Goal: Task Accomplishment & Management: Manage account settings

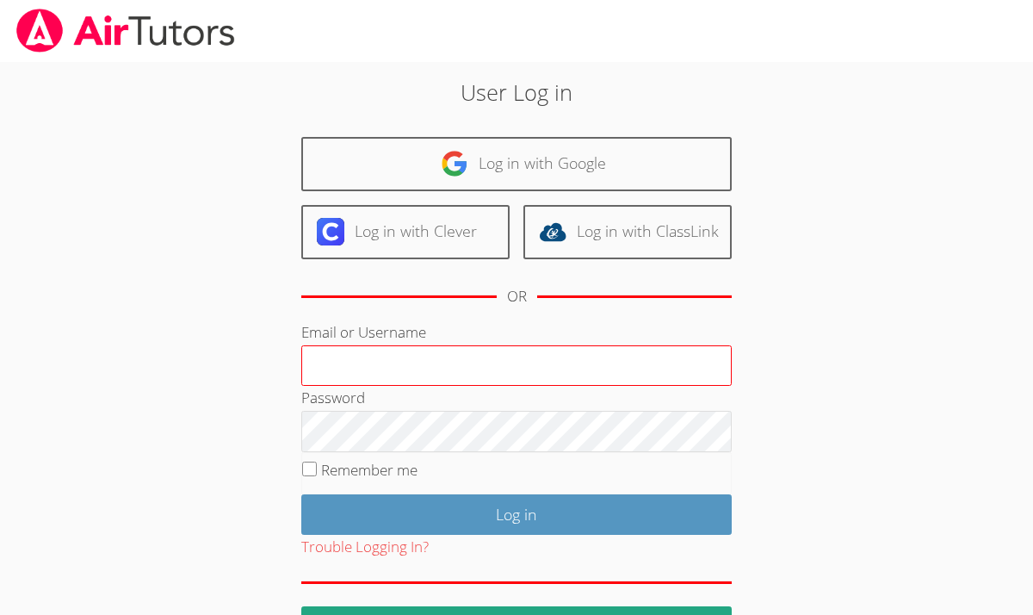
click at [342, 363] on input "Email or Username" at bounding box center [516, 365] width 430 height 41
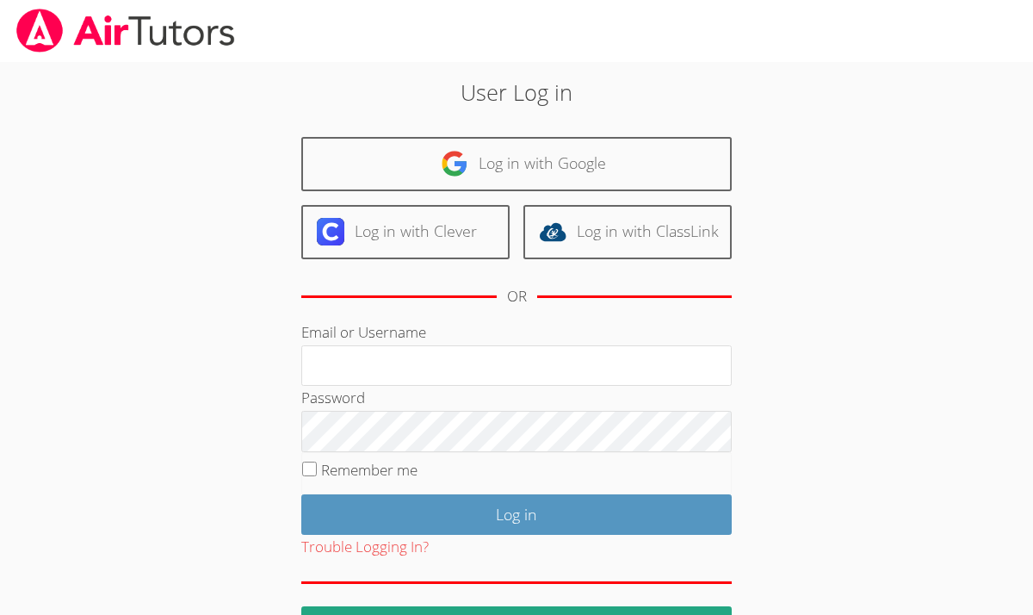
type input "[EMAIL_ADDRESS][DOMAIN_NAME]"
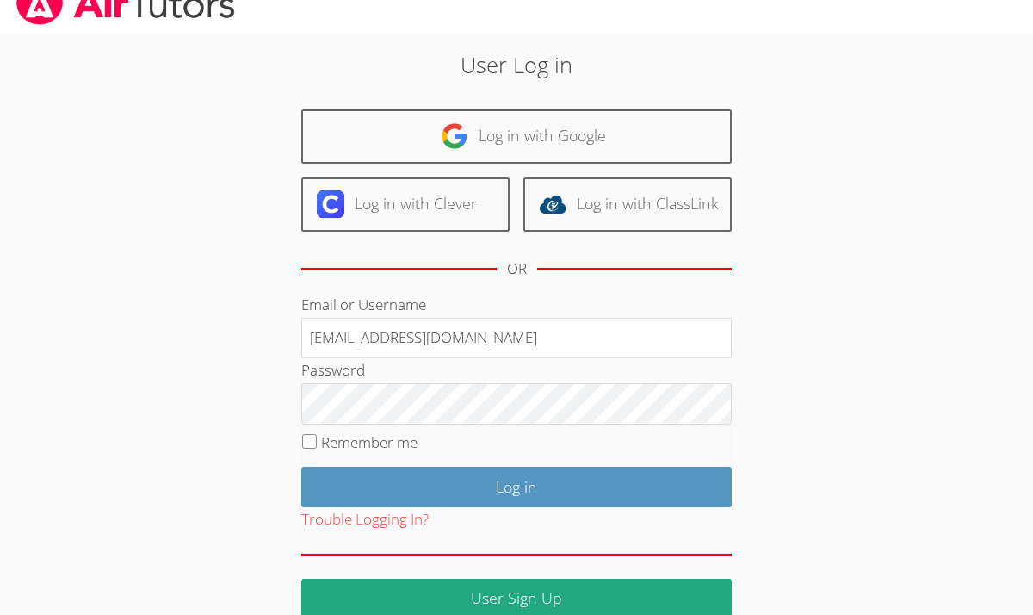
scroll to position [54, 0]
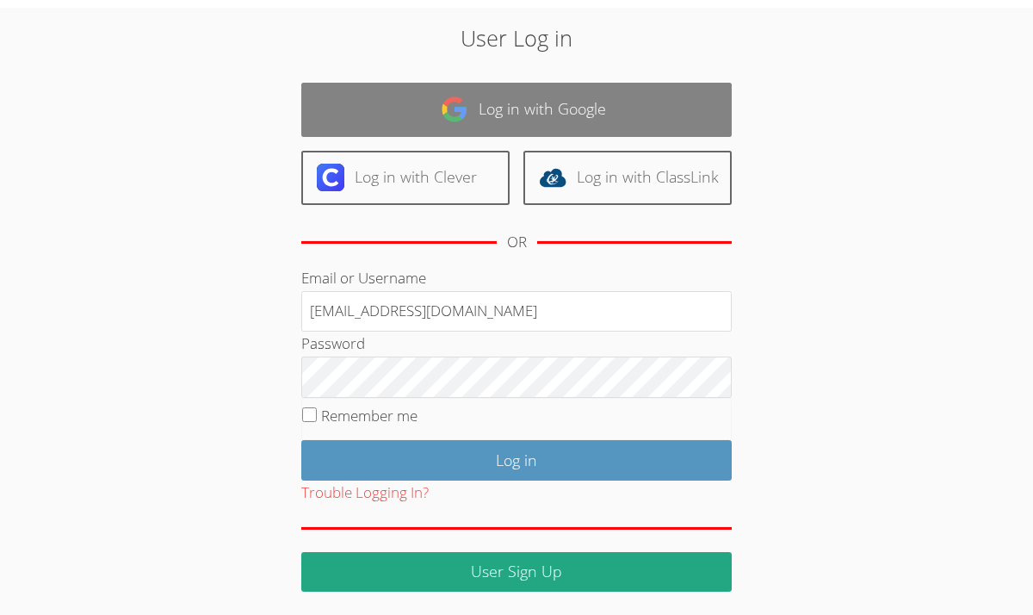
click at [511, 105] on link "Log in with Google" at bounding box center [516, 110] width 430 height 54
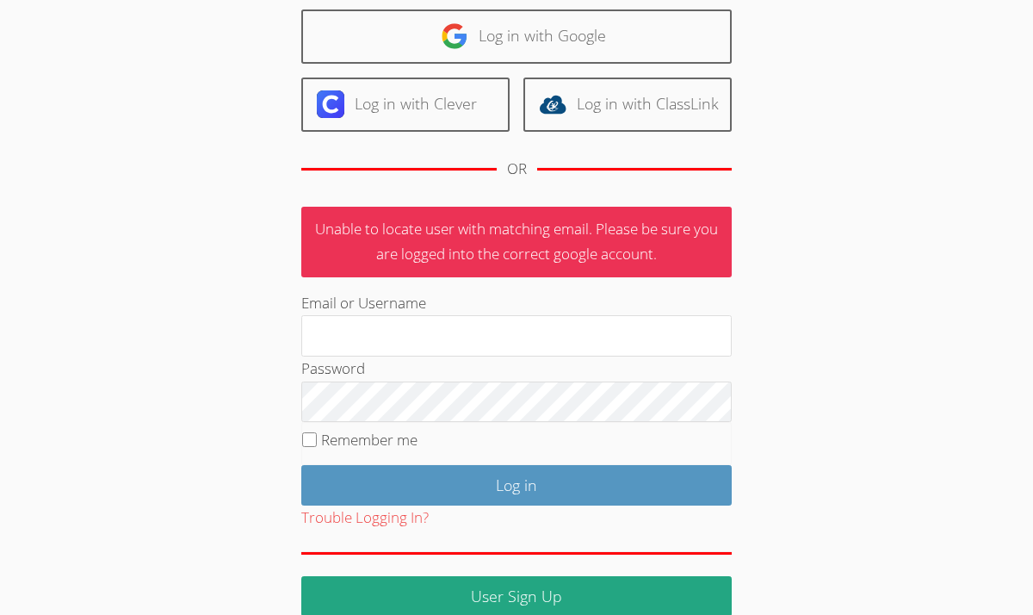
scroll to position [128, 0]
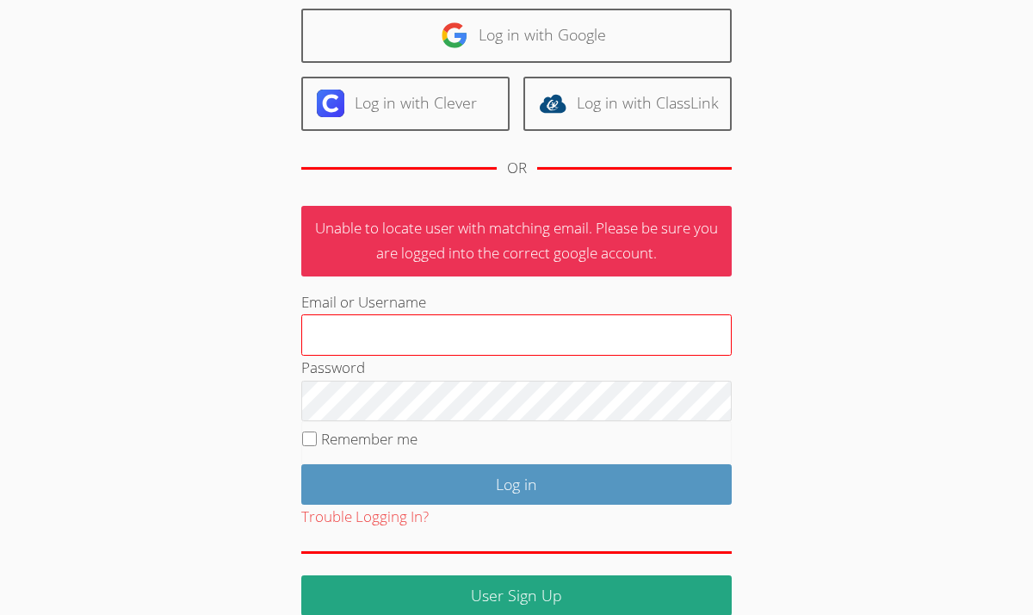
click at [342, 334] on input "Email or Username" at bounding box center [516, 334] width 430 height 41
click at [465, 335] on input "[EMAIL_ADDRESS][DOMAIN_NAME]" at bounding box center [516, 334] width 430 height 41
type input "c"
type input "mortalesandra@gmail.com"
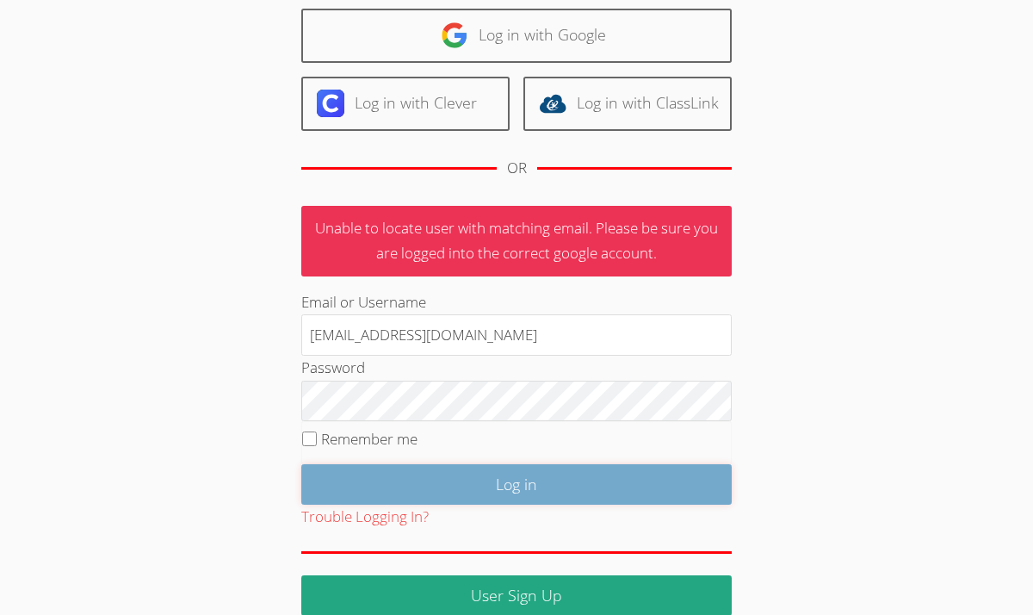
click at [503, 472] on input "Log in" at bounding box center [516, 484] width 430 height 40
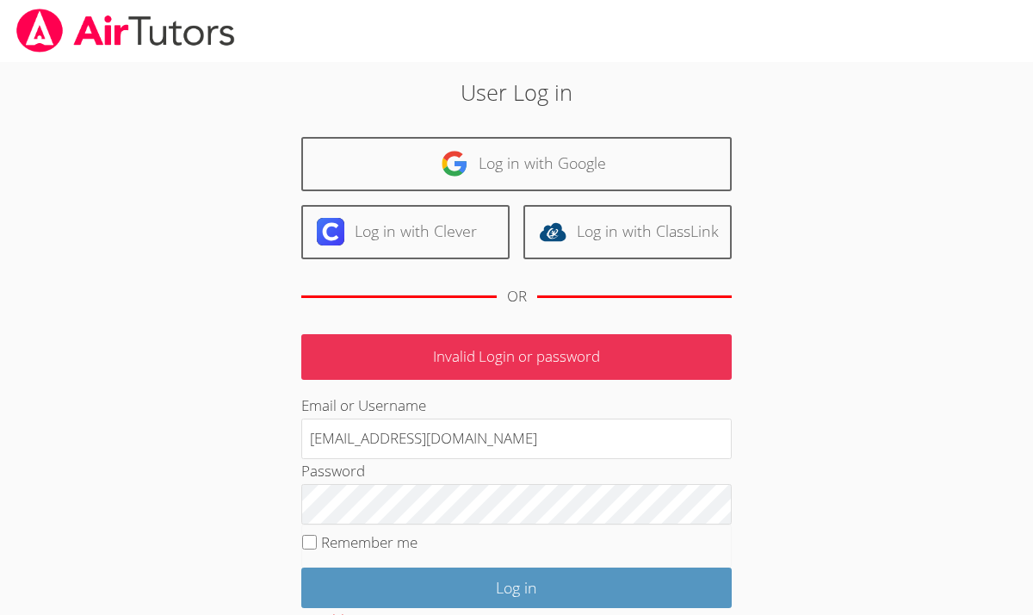
click at [523, 357] on p "Invalid Login or password" at bounding box center [516, 357] width 430 height 46
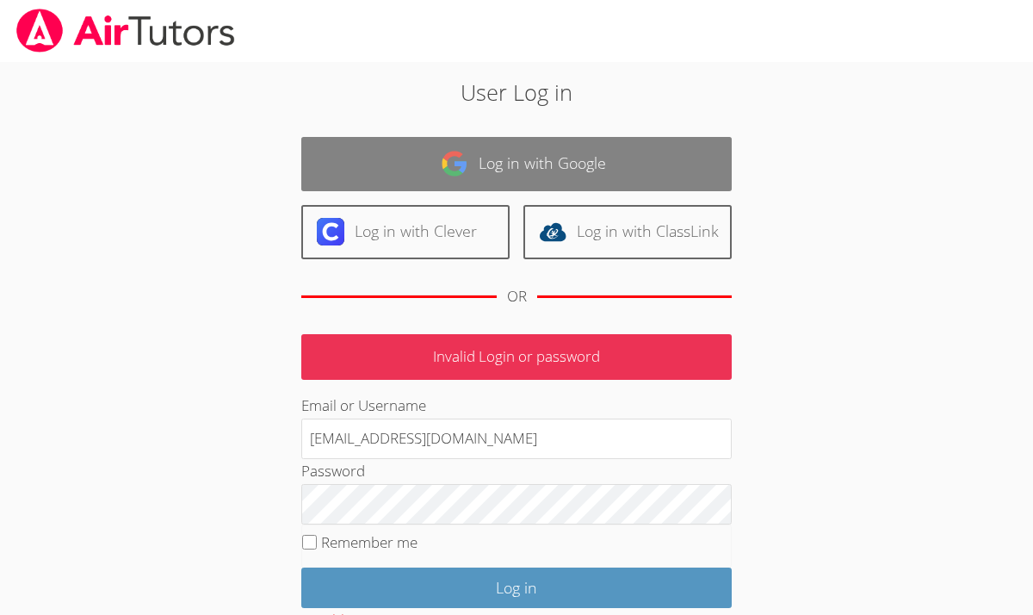
click at [534, 150] on link "Log in with Google" at bounding box center [516, 164] width 430 height 54
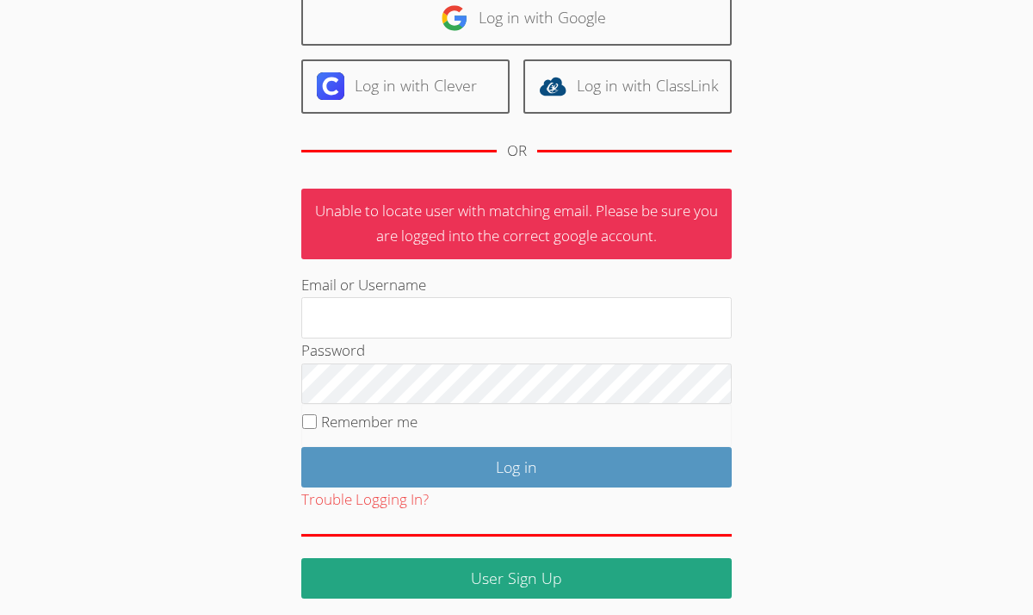
scroll to position [152, 0]
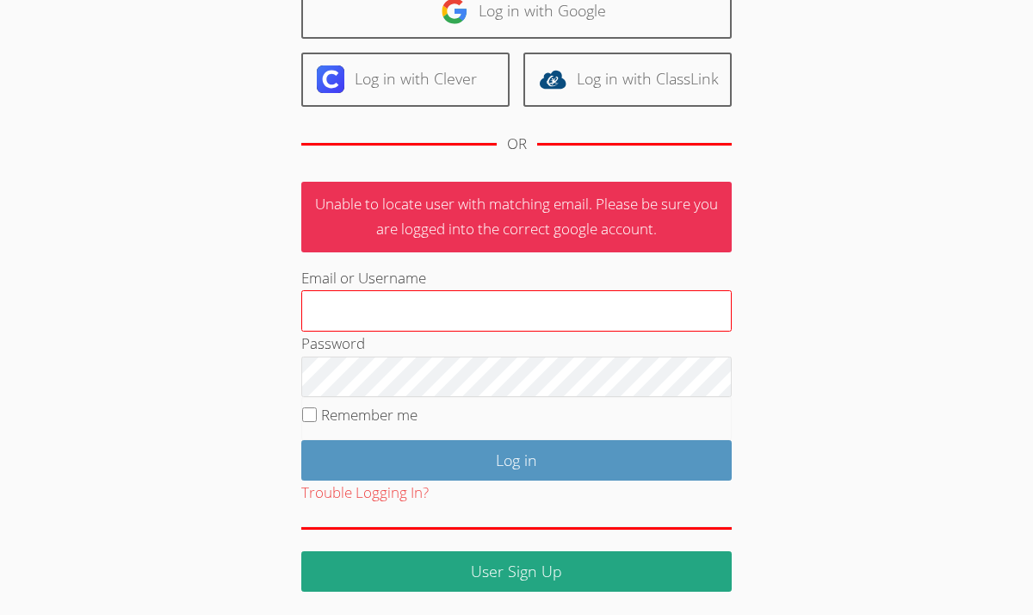
click at [318, 307] on input "Email or Username" at bounding box center [516, 310] width 430 height 41
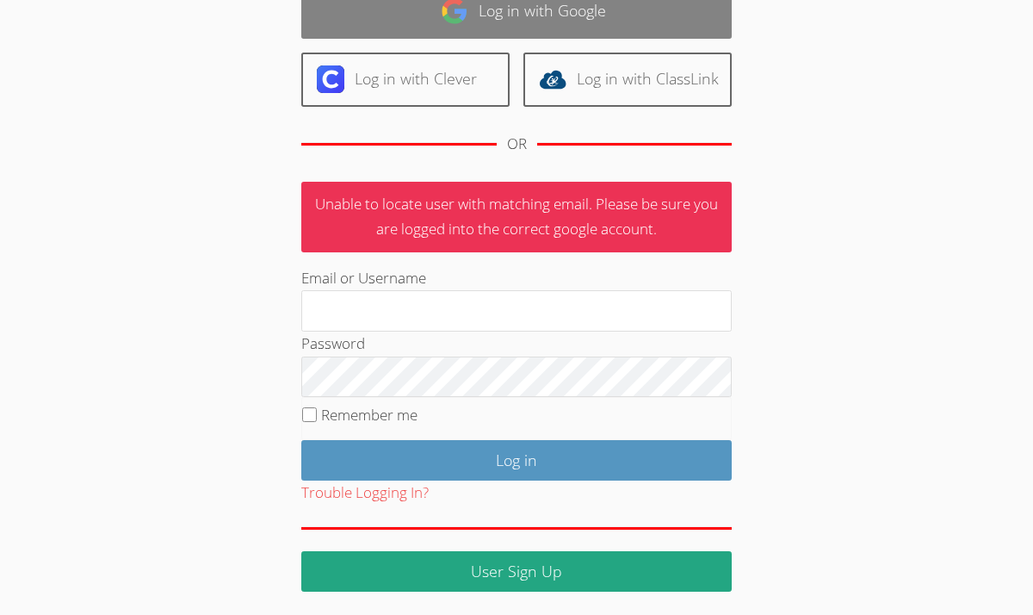
click at [479, 9] on link "Log in with Google" at bounding box center [516, 12] width 430 height 54
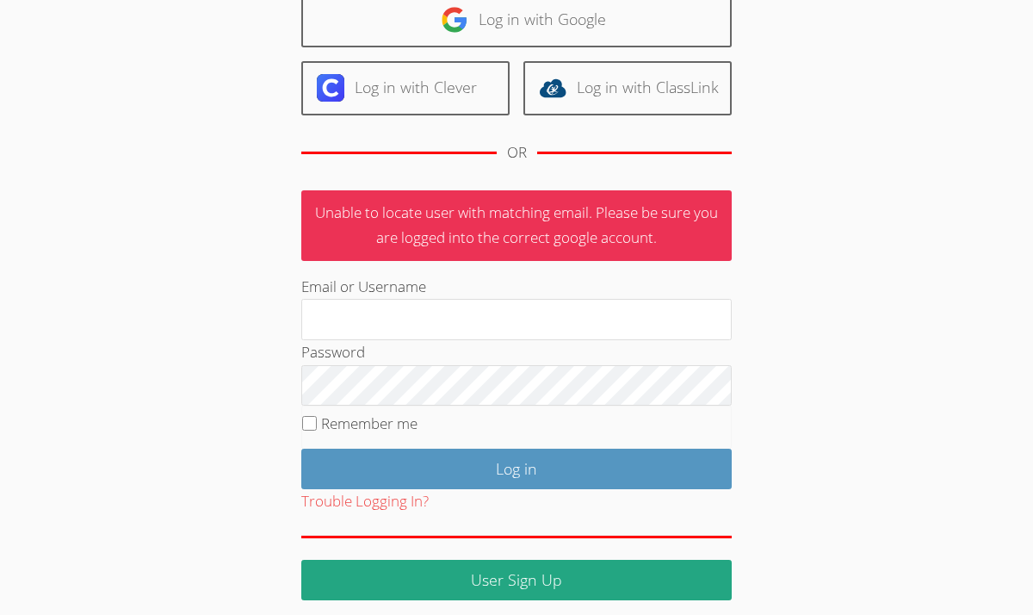
scroll to position [152, 0]
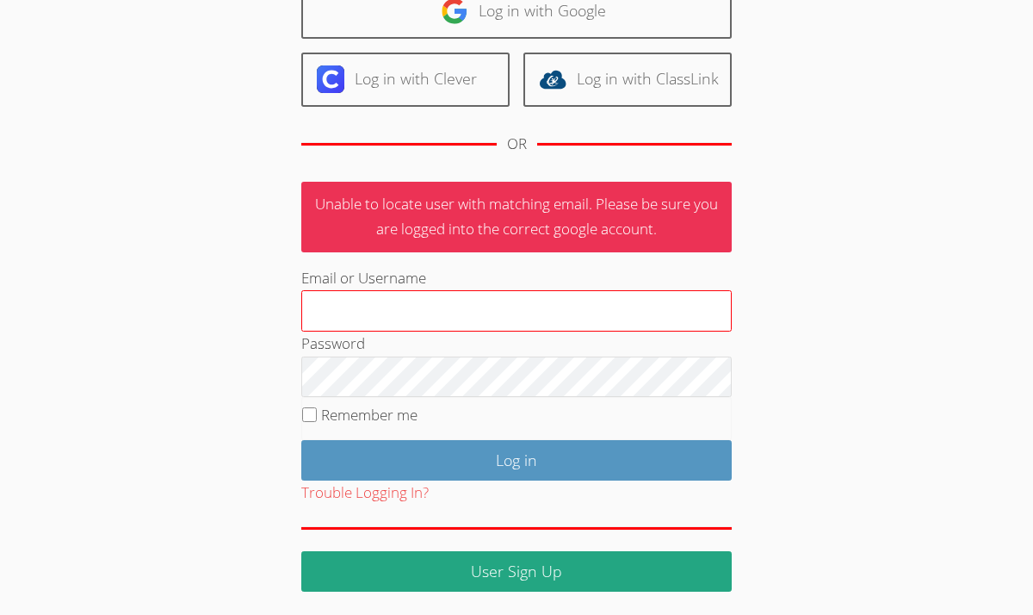
click at [314, 306] on input "Email or Username" at bounding box center [516, 310] width 430 height 41
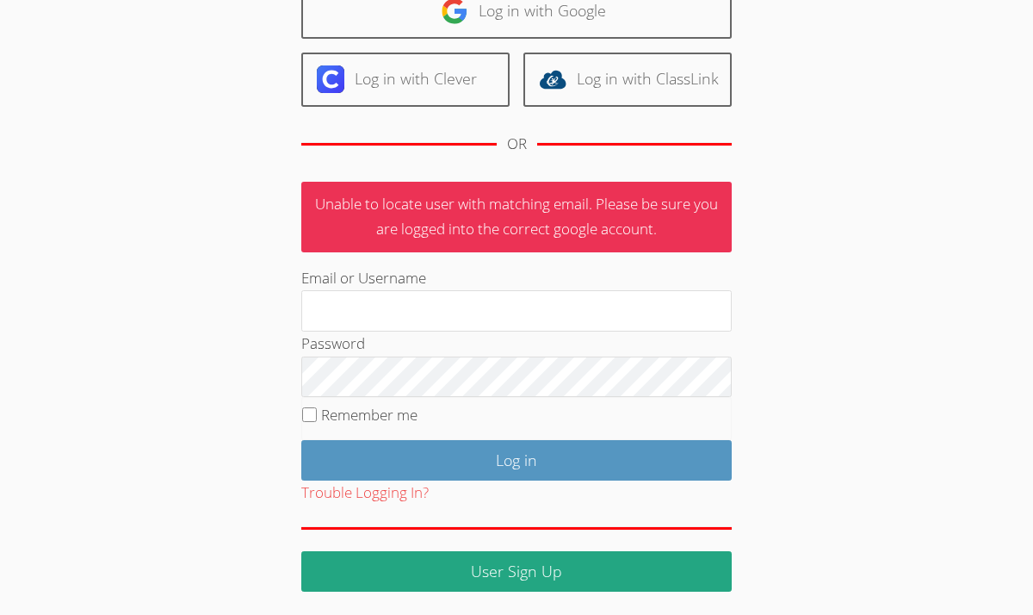
type input "[EMAIL_ADDRESS][DOMAIN_NAME]"
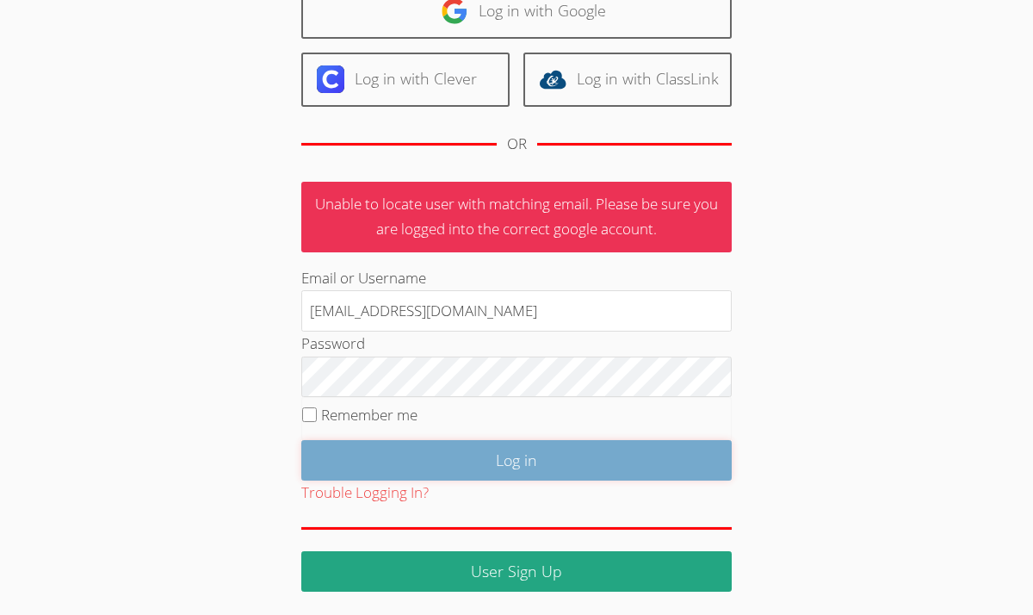
click at [476, 467] on input "Log in" at bounding box center [516, 460] width 430 height 40
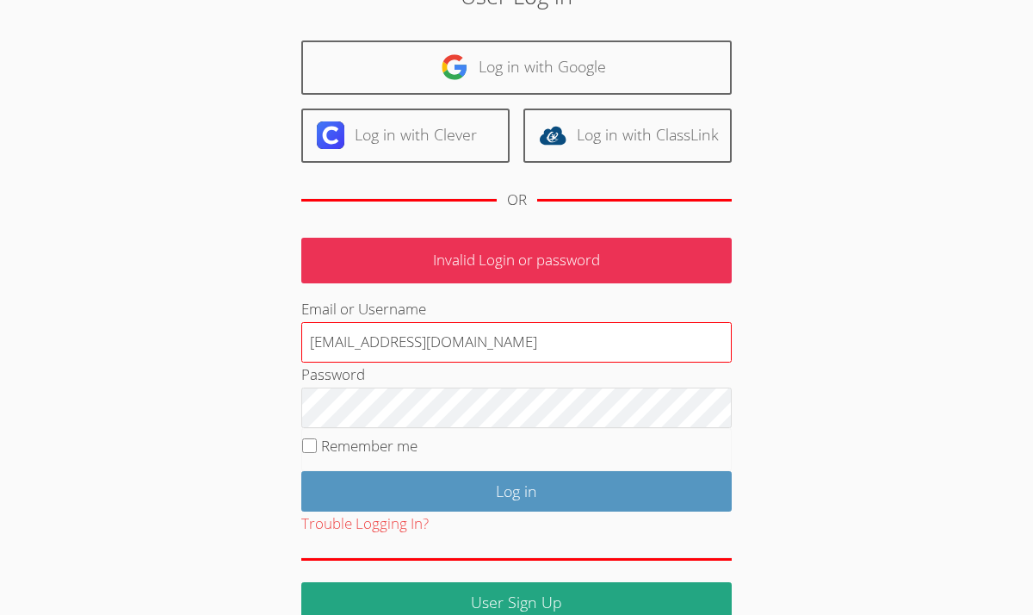
scroll to position [102, 0]
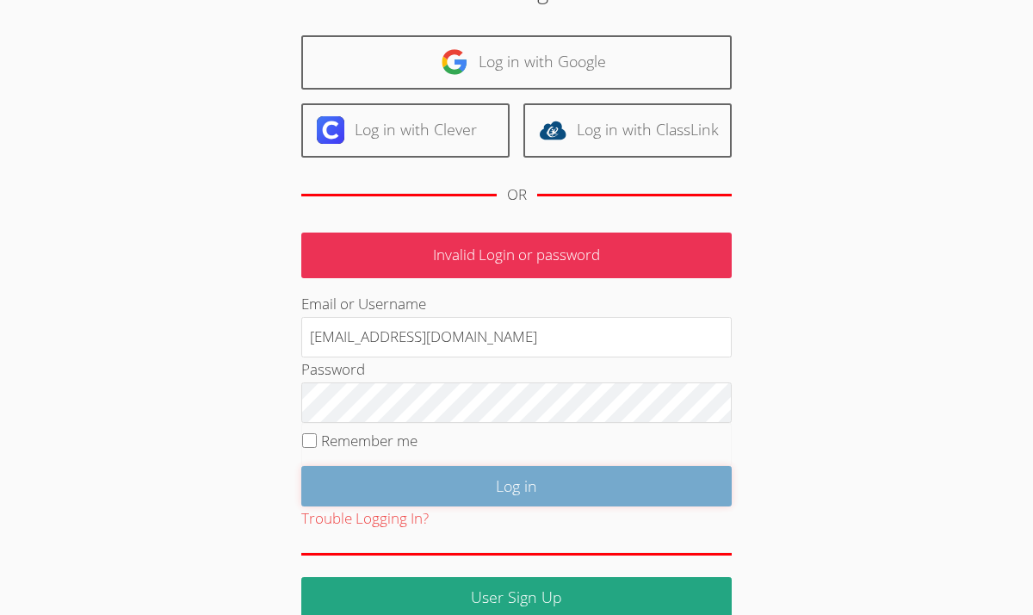
click at [493, 479] on input "Log in" at bounding box center [516, 486] width 430 height 40
